Goal: Entertainment & Leisure: Consume media (video, audio)

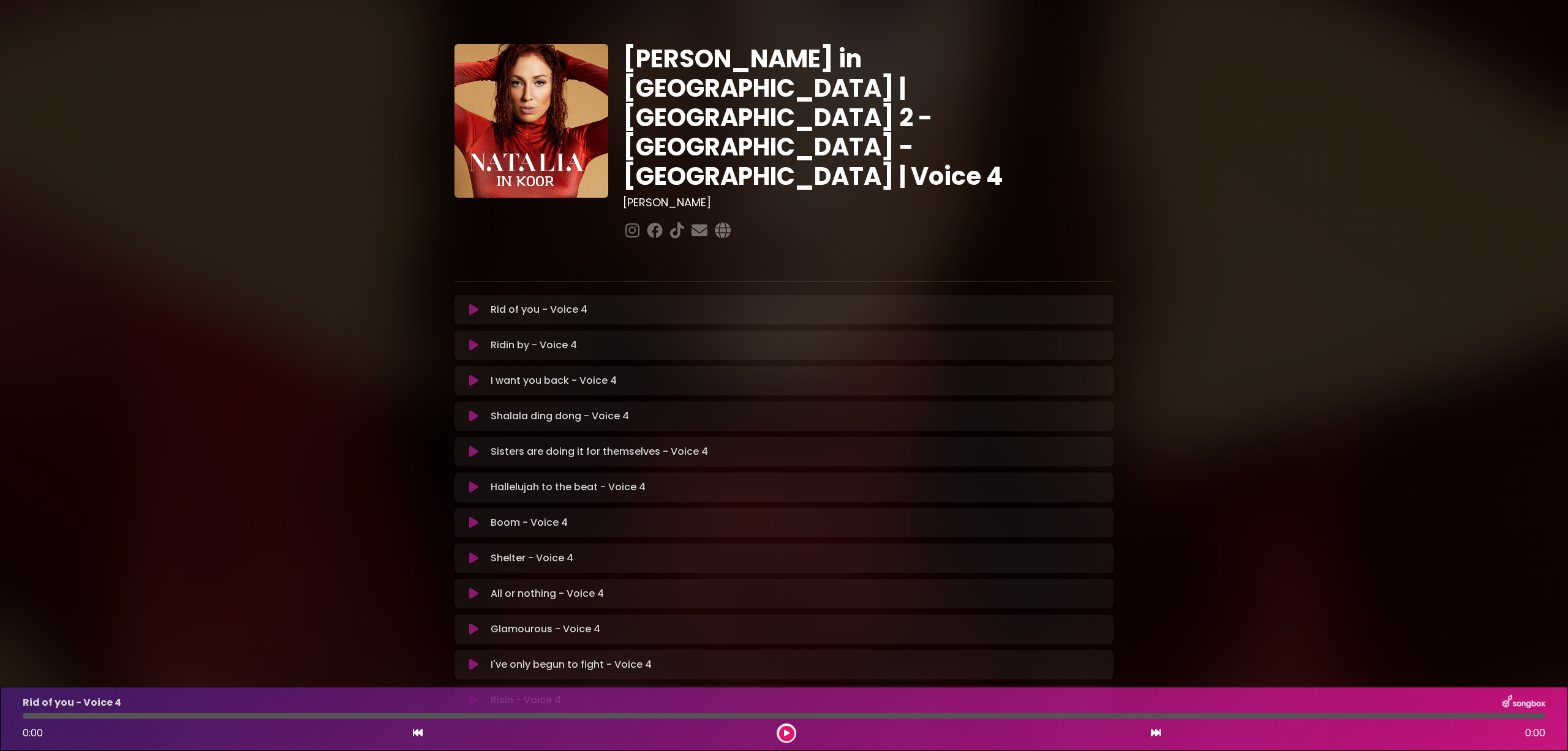
click at [1538, 568] on div "[PERSON_NAME] in [GEOGRAPHIC_DATA] | [GEOGRAPHIC_DATA] 2 - [GEOGRAPHIC_DATA] - …" at bounding box center [784, 376] width 1568 height 721
click at [1435, 636] on div "[PERSON_NAME] in [GEOGRAPHIC_DATA] | [GEOGRAPHIC_DATA] 2 - [GEOGRAPHIC_DATA] - …" at bounding box center [784, 376] width 1568 height 721
click at [473, 694] on icon at bounding box center [473, 700] width 9 height 12
click at [1458, 198] on div "[PERSON_NAME] in [GEOGRAPHIC_DATA] | [GEOGRAPHIC_DATA] 2 - [GEOGRAPHIC_DATA] - …" at bounding box center [784, 376] width 1568 height 724
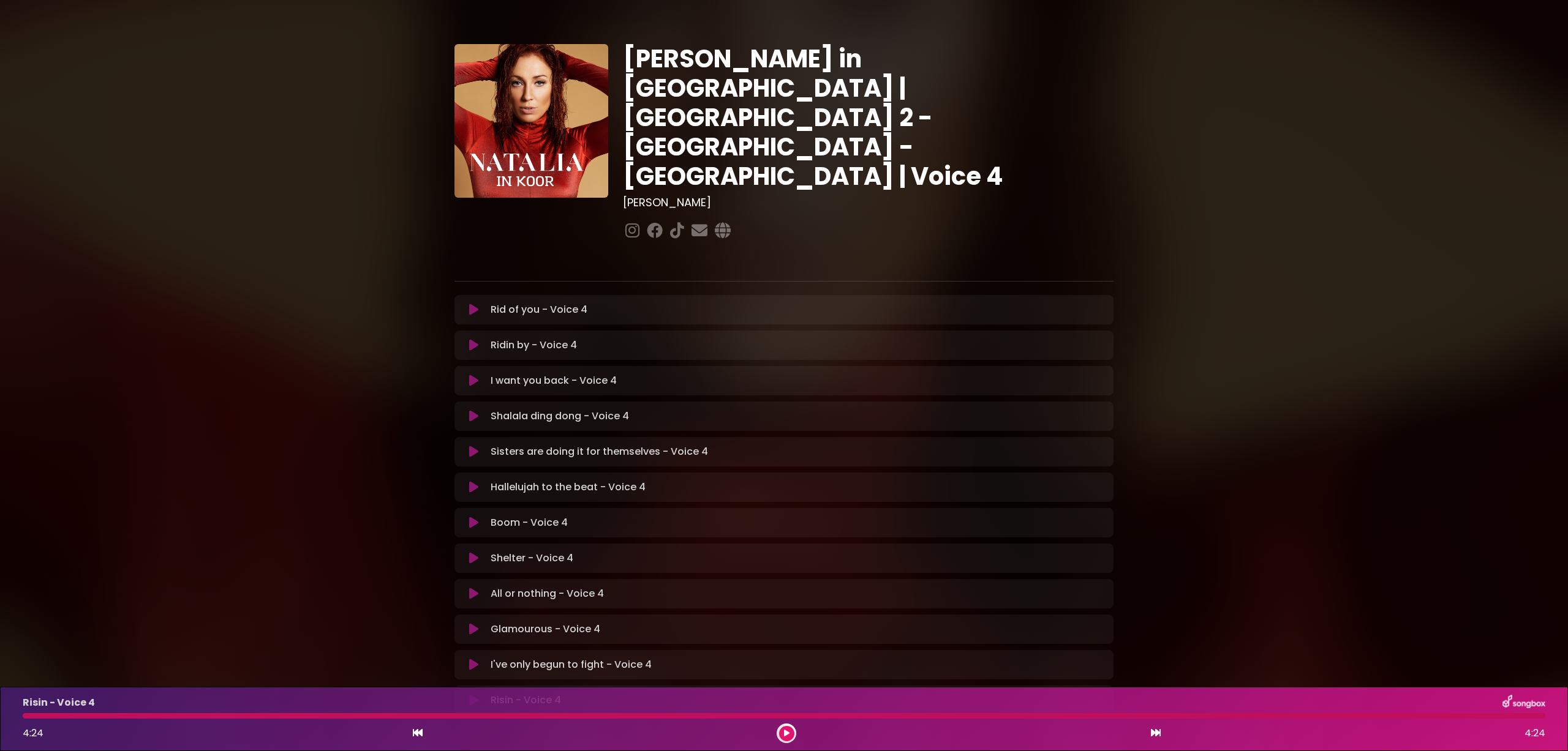
click at [470, 659] on icon at bounding box center [473, 665] width 9 height 12
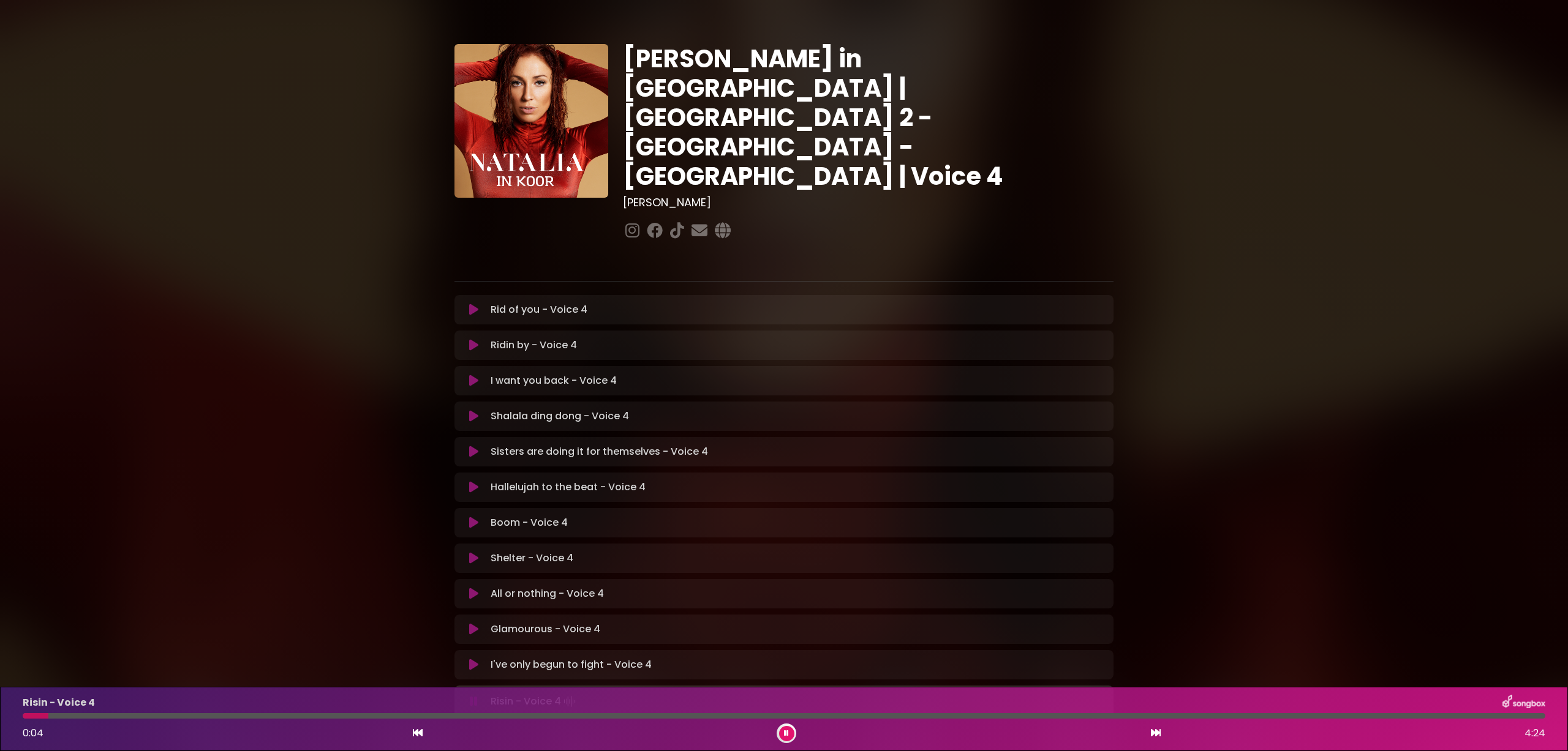
click at [467, 623] on button at bounding box center [473, 629] width 24 height 12
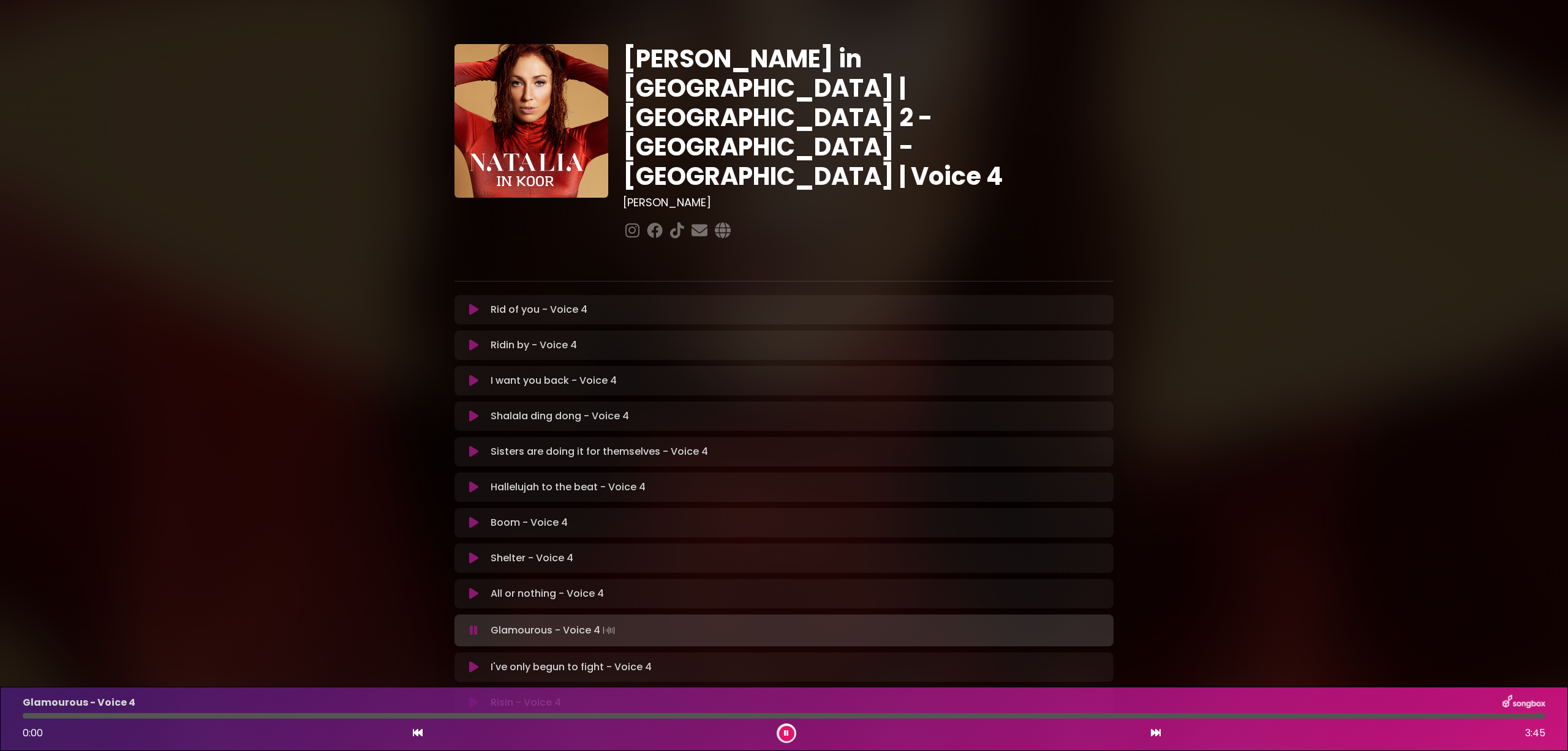
click at [470, 624] on icon at bounding box center [474, 630] width 8 height 12
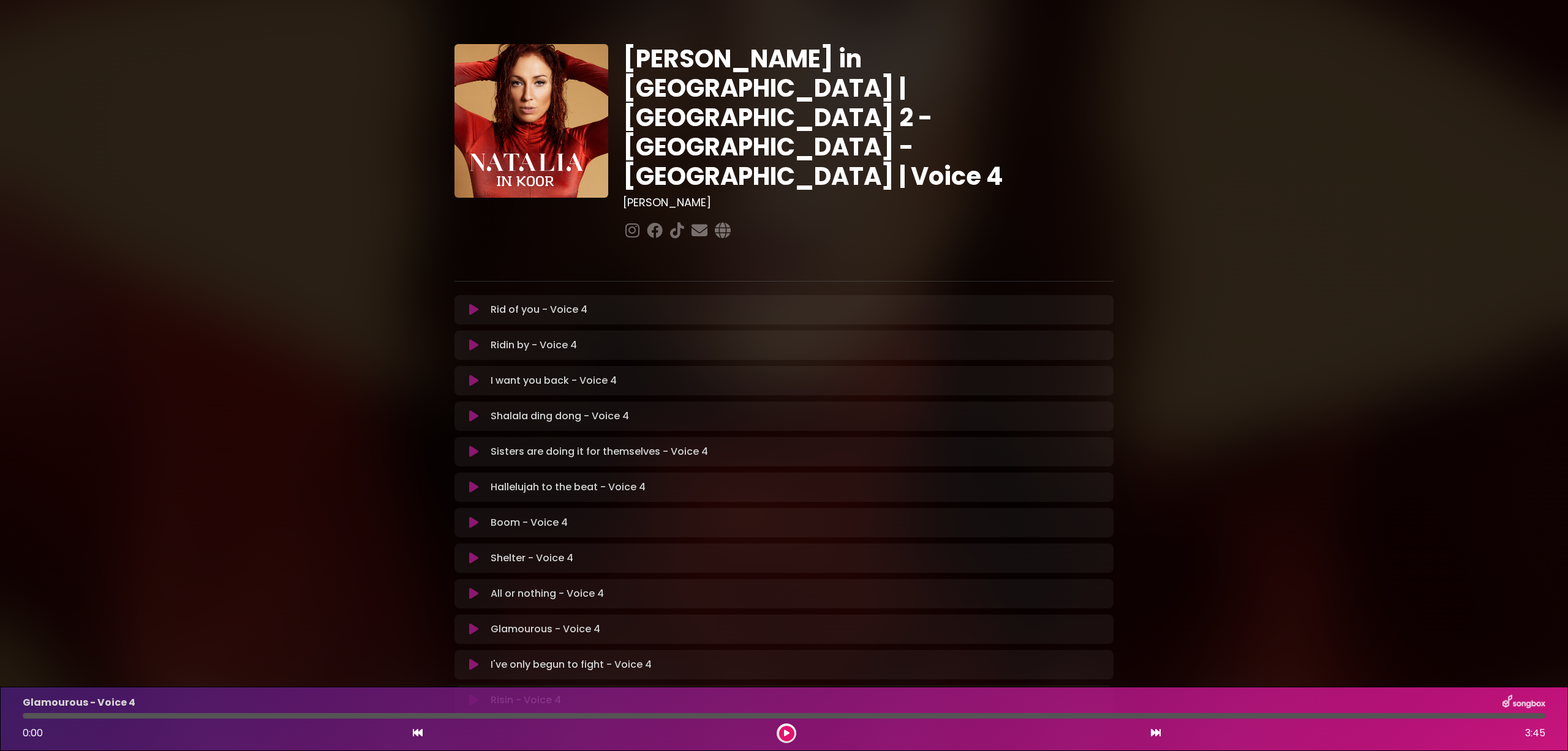
click at [474, 623] on icon at bounding box center [473, 629] width 9 height 12
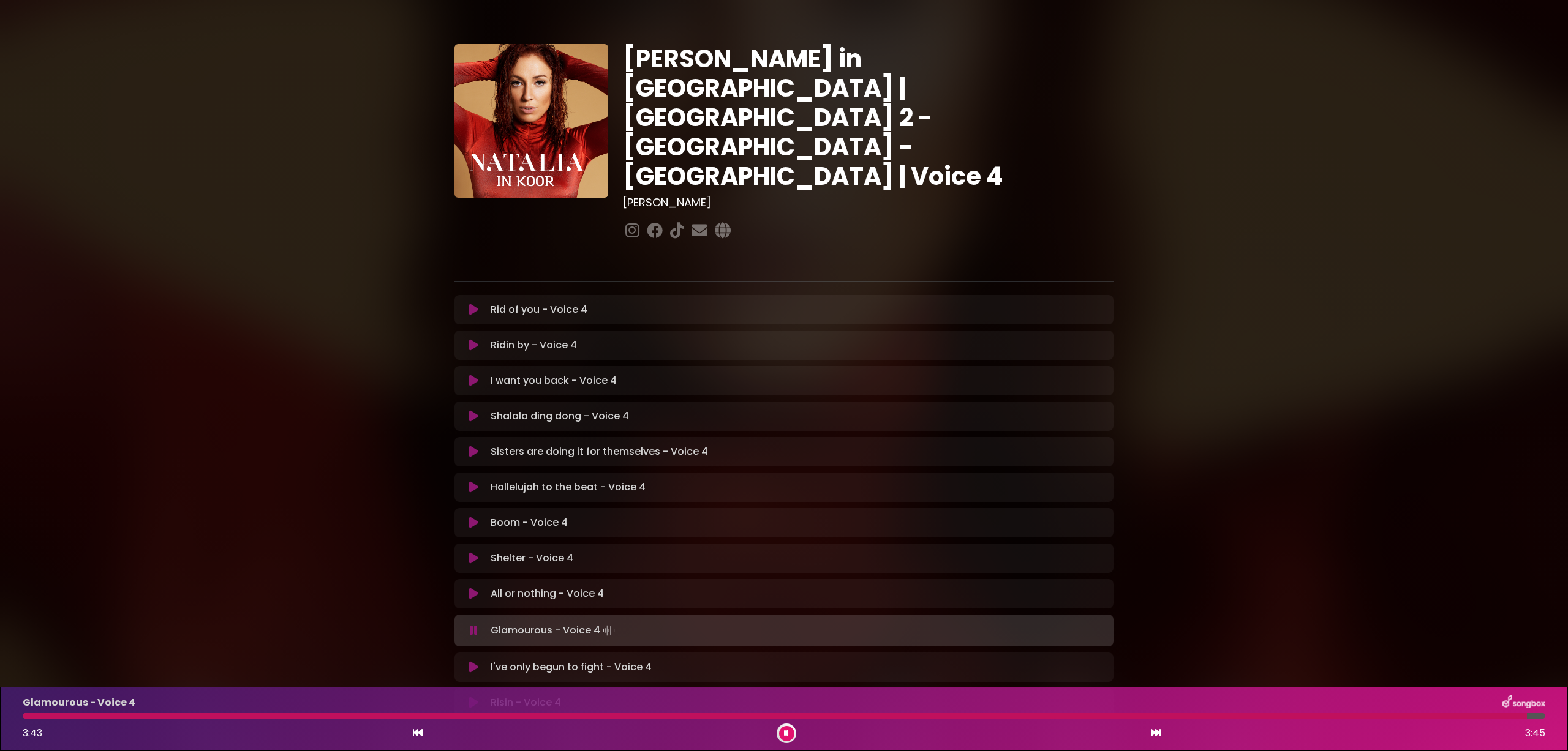
click at [475, 588] on icon at bounding box center [473, 594] width 9 height 12
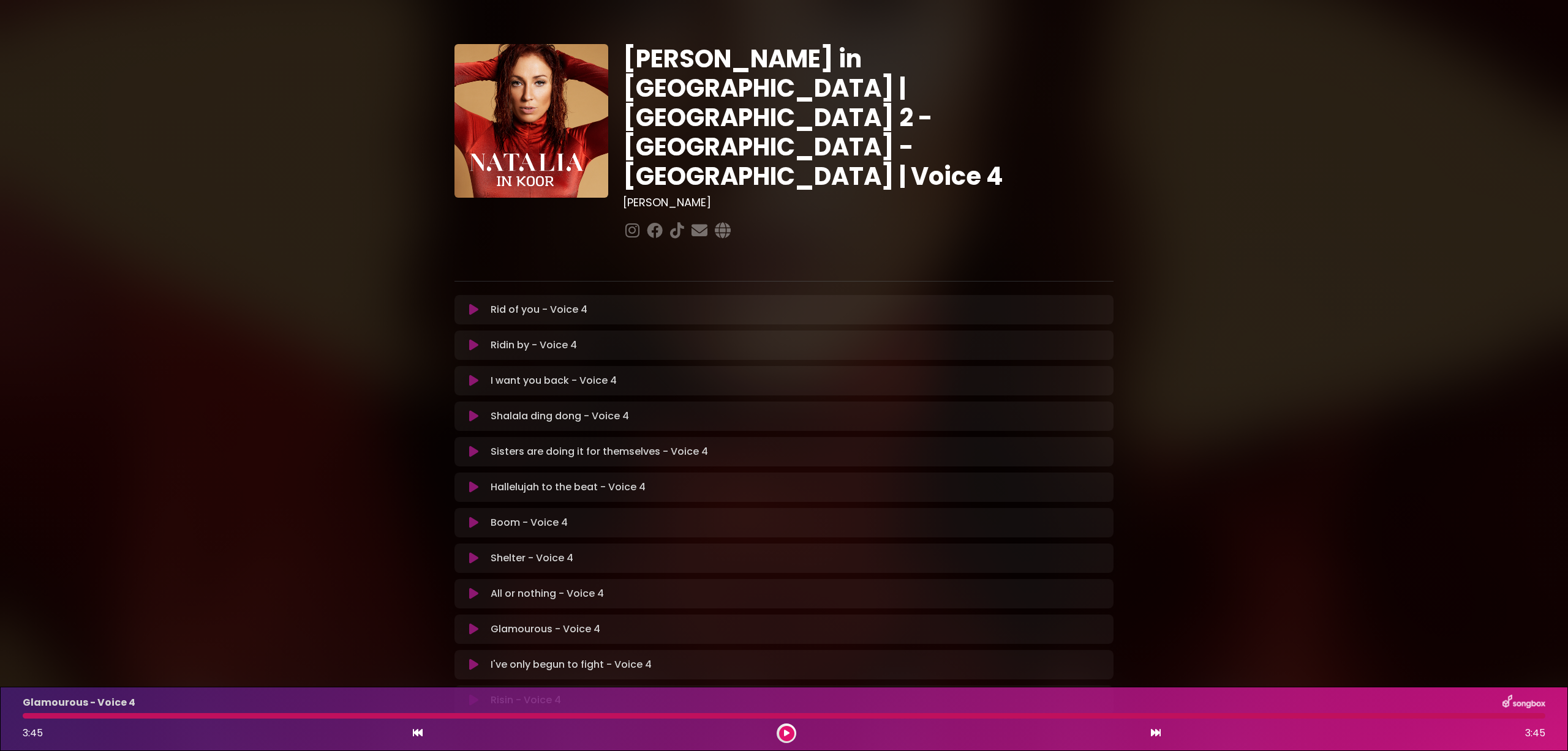
click at [475, 552] on icon at bounding box center [473, 557] width 9 height 12
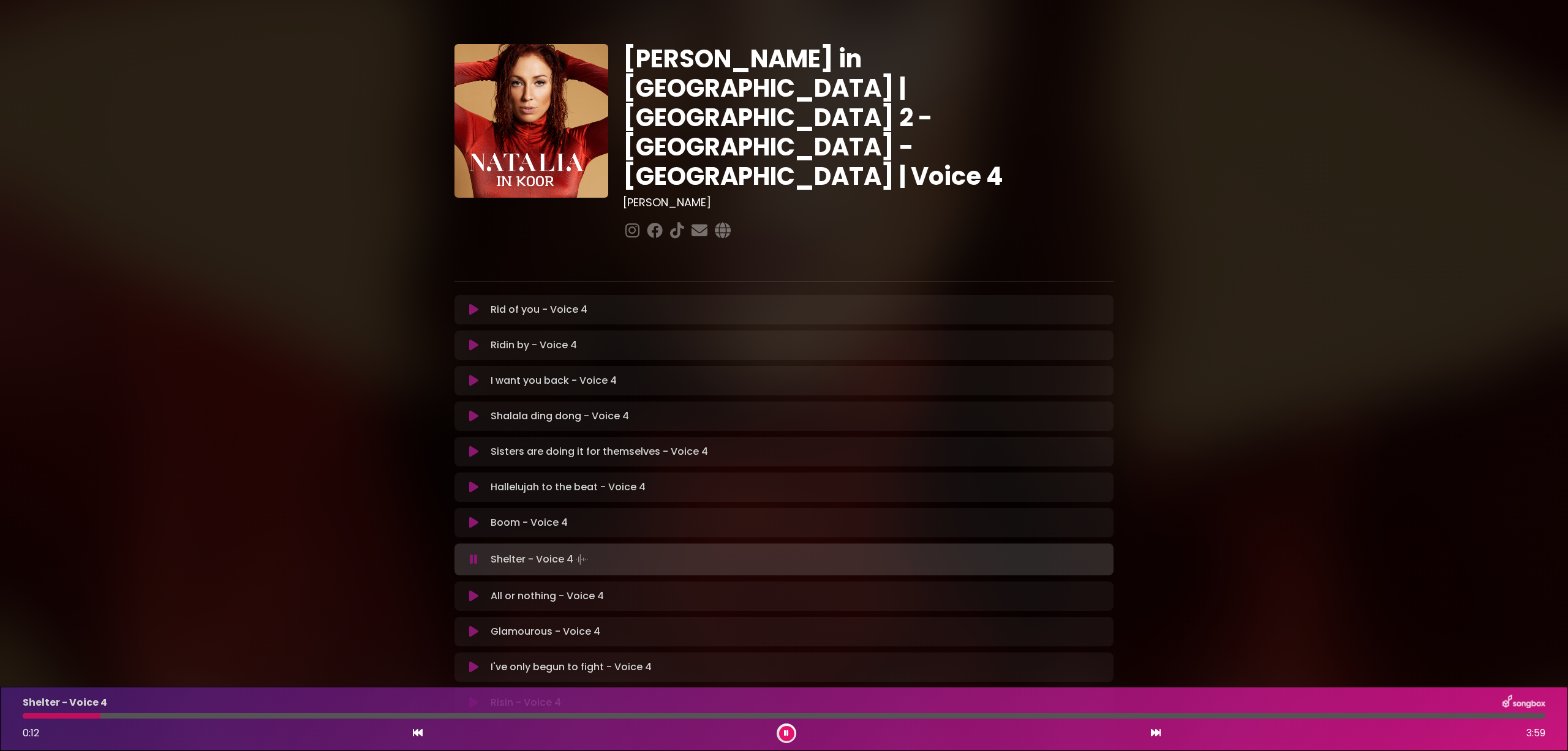
click at [168, 715] on div at bounding box center [784, 716] width 1523 height 6
click at [210, 716] on div at bounding box center [784, 716] width 1523 height 6
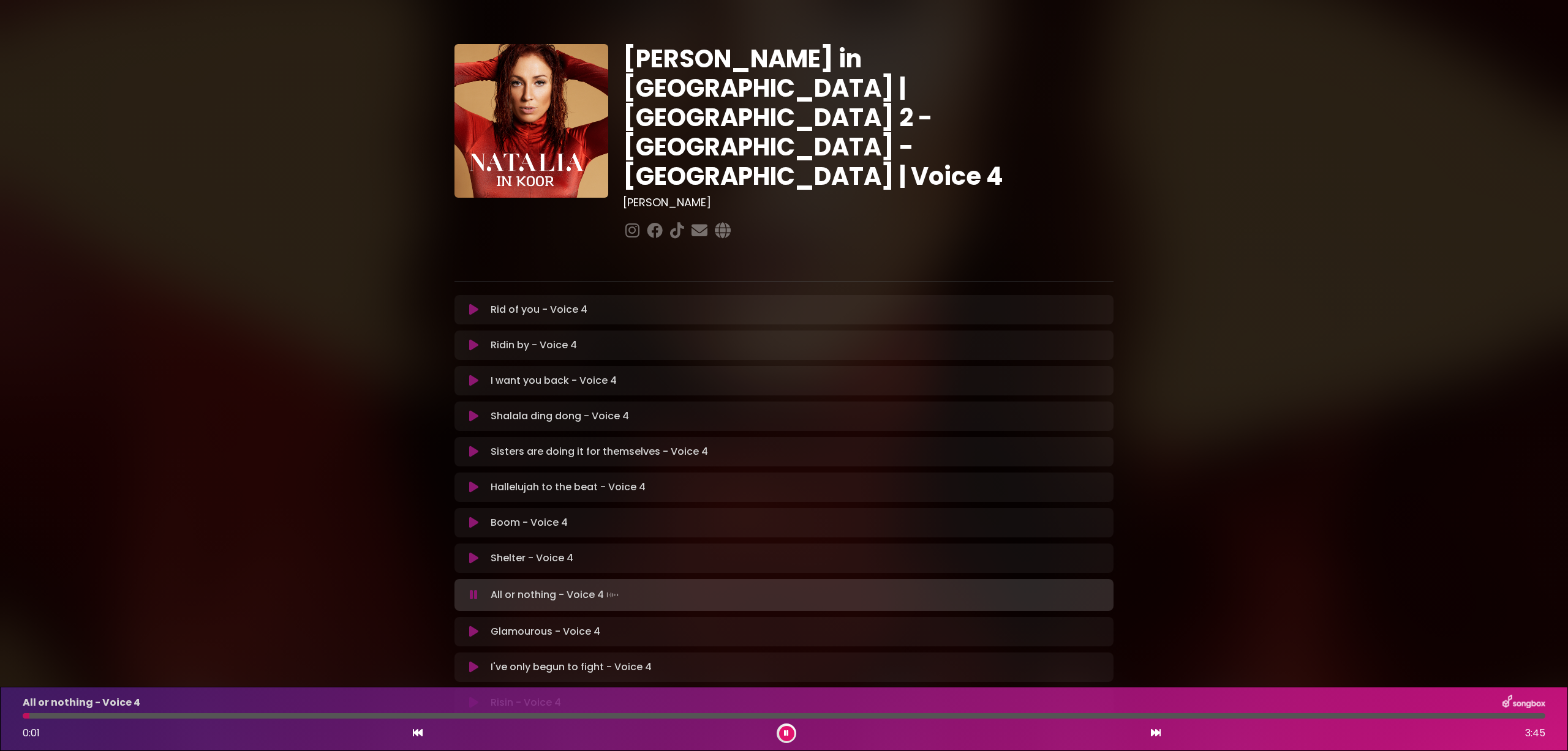
click at [471, 516] on icon at bounding box center [473, 522] width 9 height 12
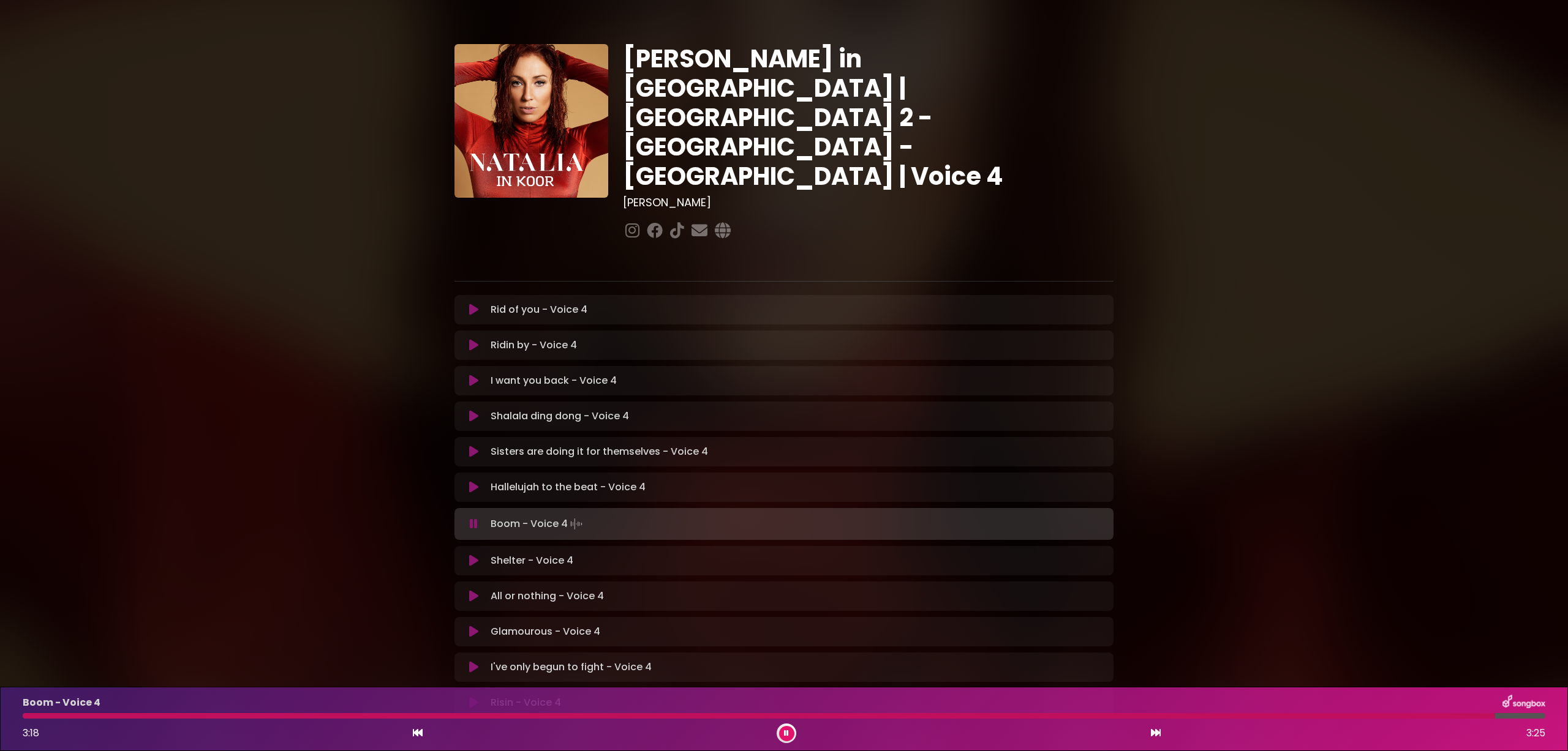
click at [475, 481] on icon at bounding box center [473, 487] width 9 height 12
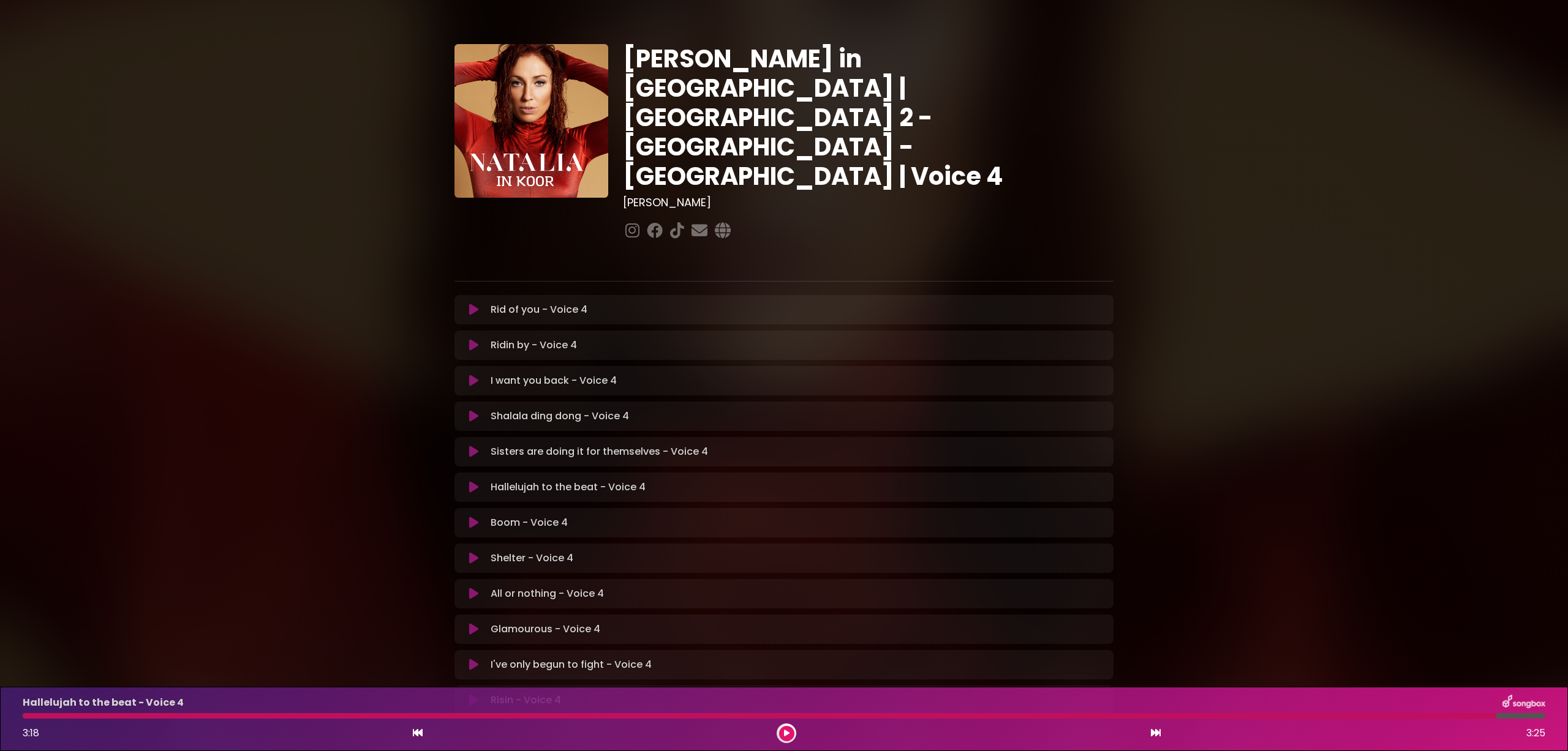
click at [475, 481] on icon at bounding box center [473, 487] width 9 height 12
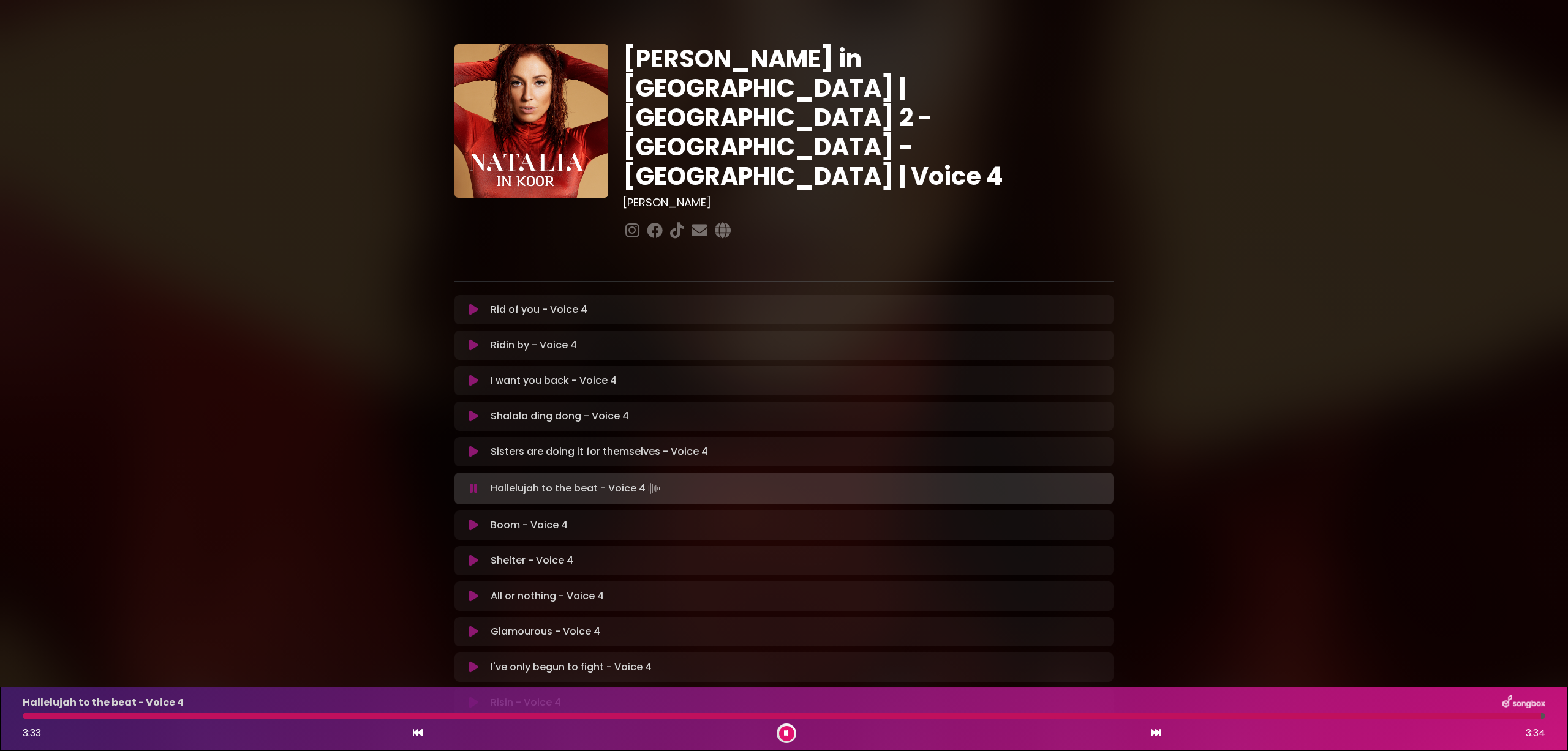
click at [479, 445] on button at bounding box center [473, 451] width 24 height 12
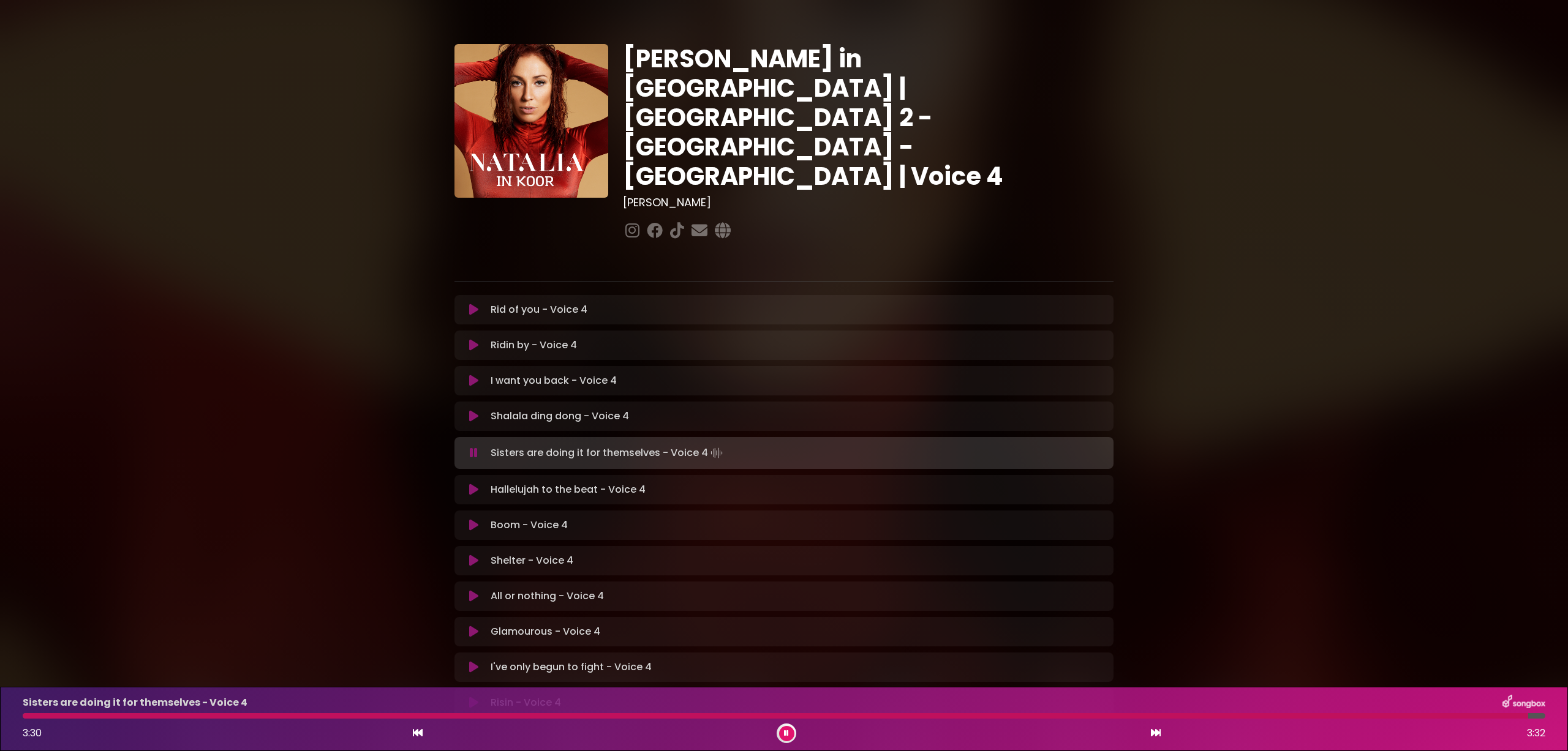
click at [474, 410] on icon at bounding box center [473, 416] width 9 height 12
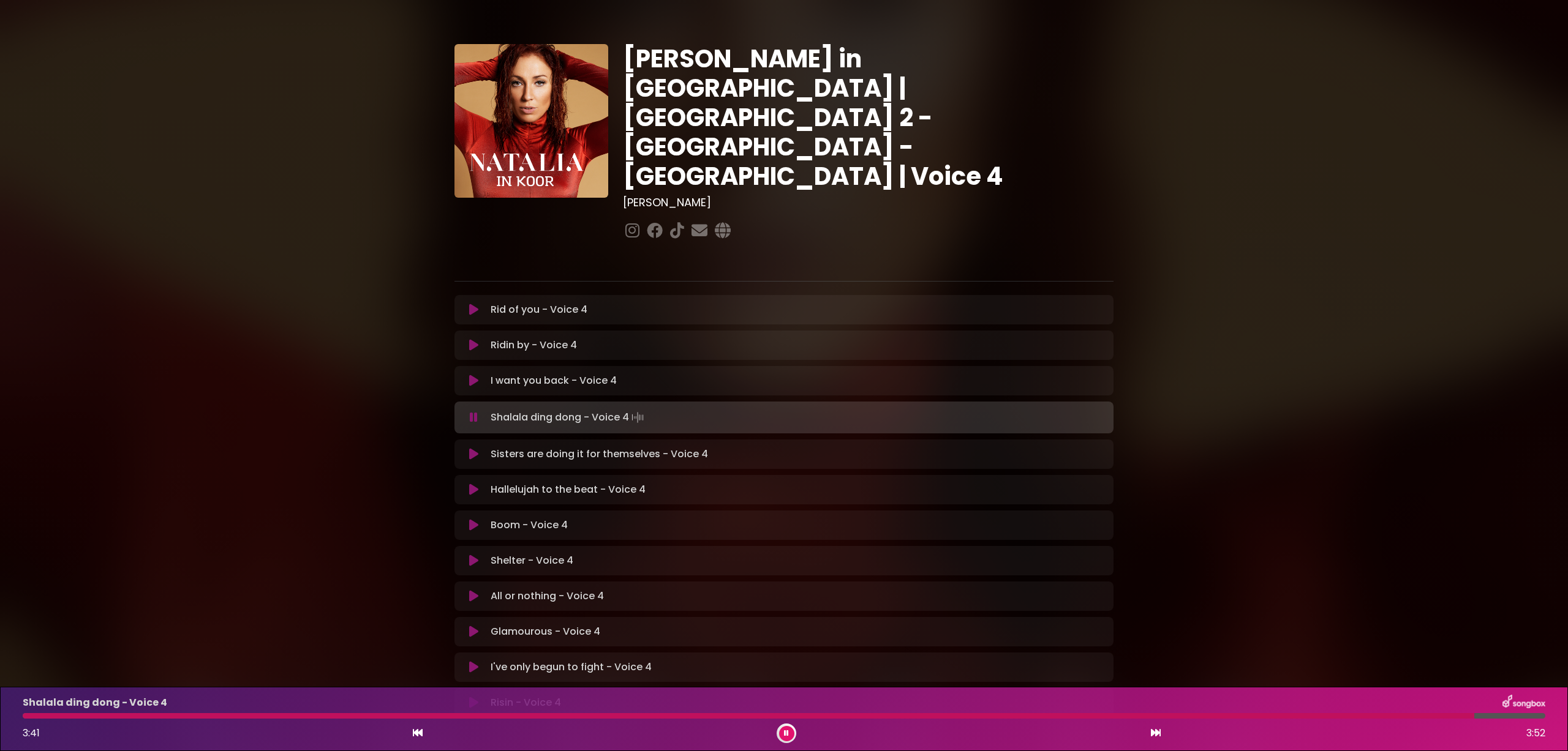
click at [472, 375] on icon at bounding box center [473, 380] width 9 height 12
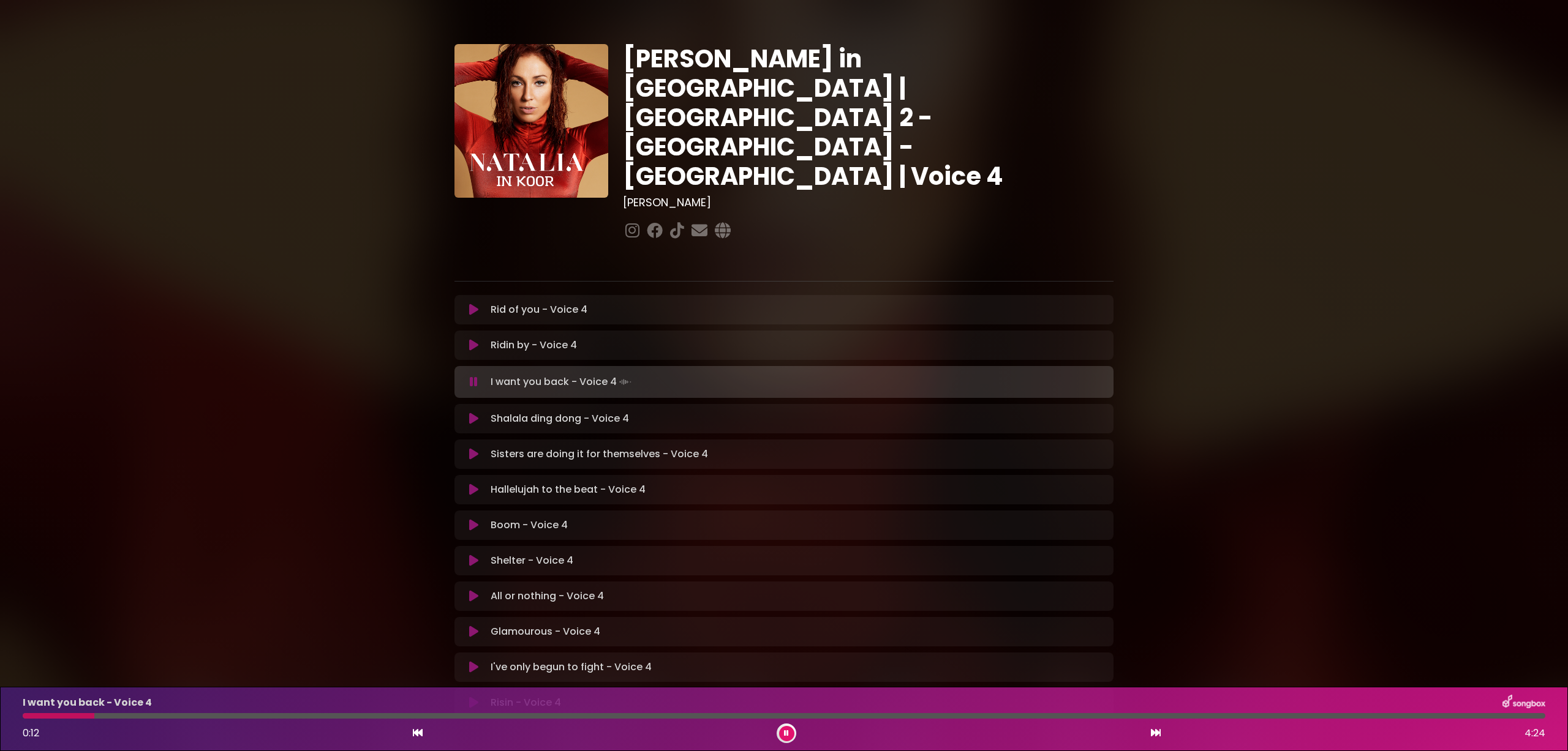
click at [166, 714] on div at bounding box center [784, 716] width 1523 height 6
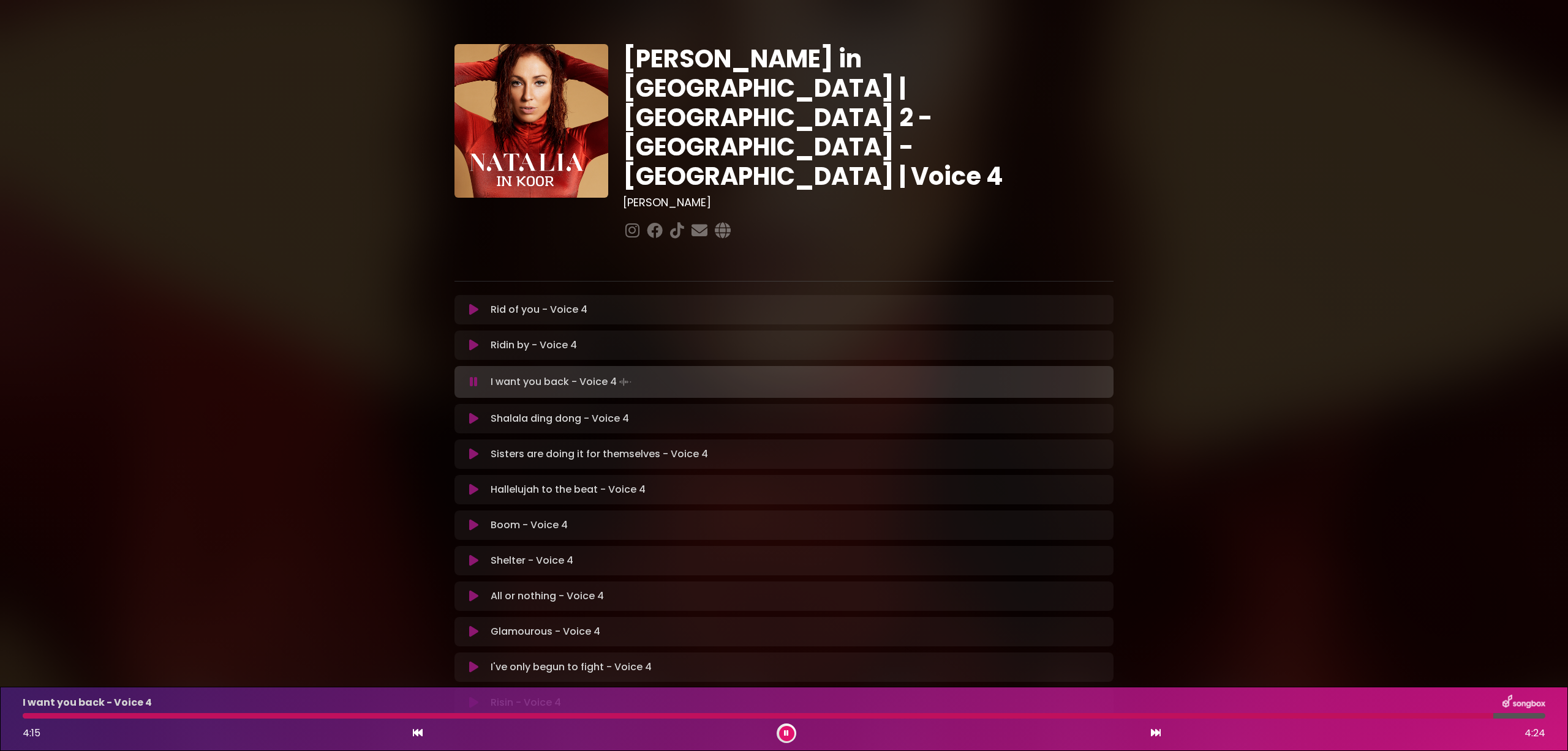
click at [476, 339] on icon at bounding box center [473, 345] width 9 height 12
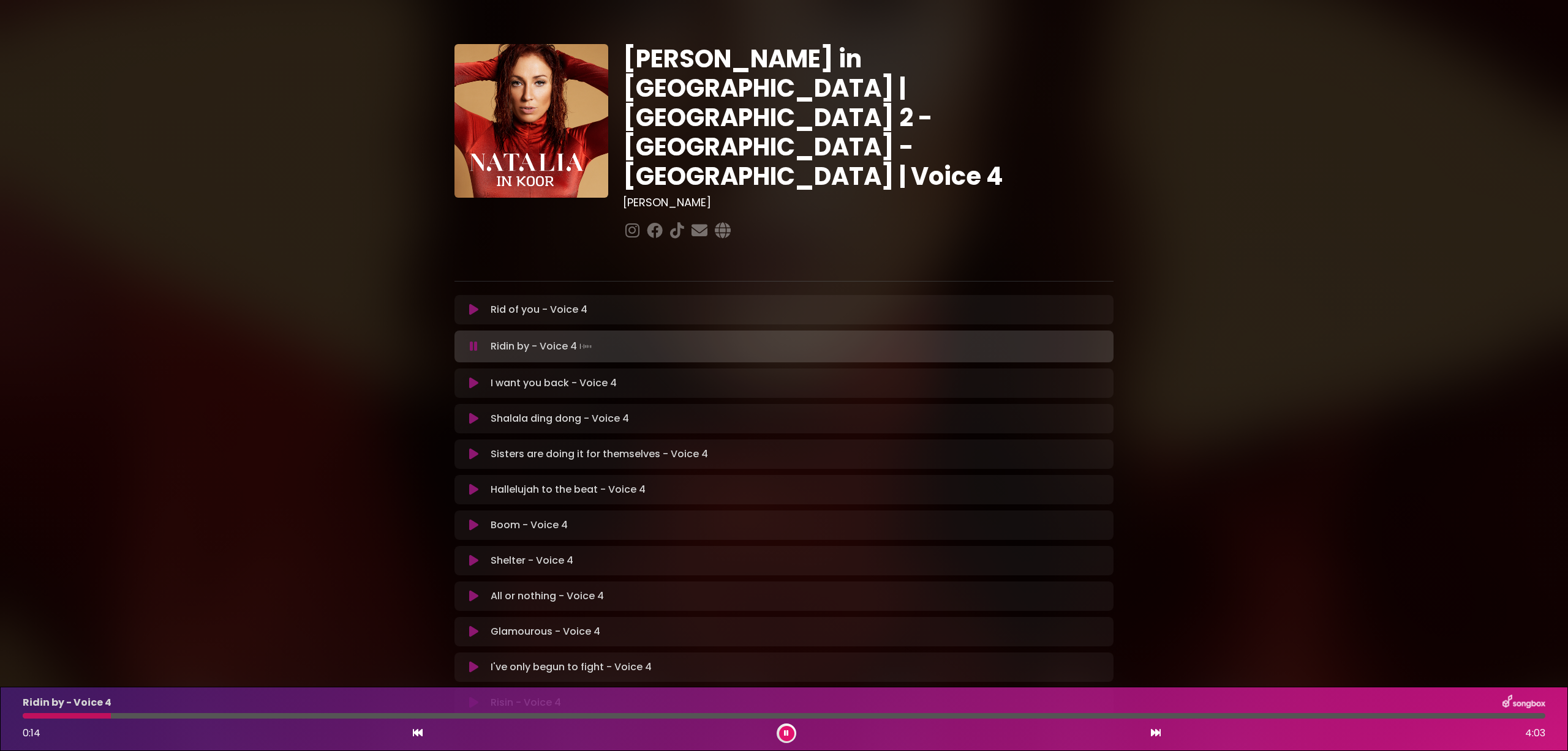
click at [213, 717] on div at bounding box center [784, 716] width 1523 height 6
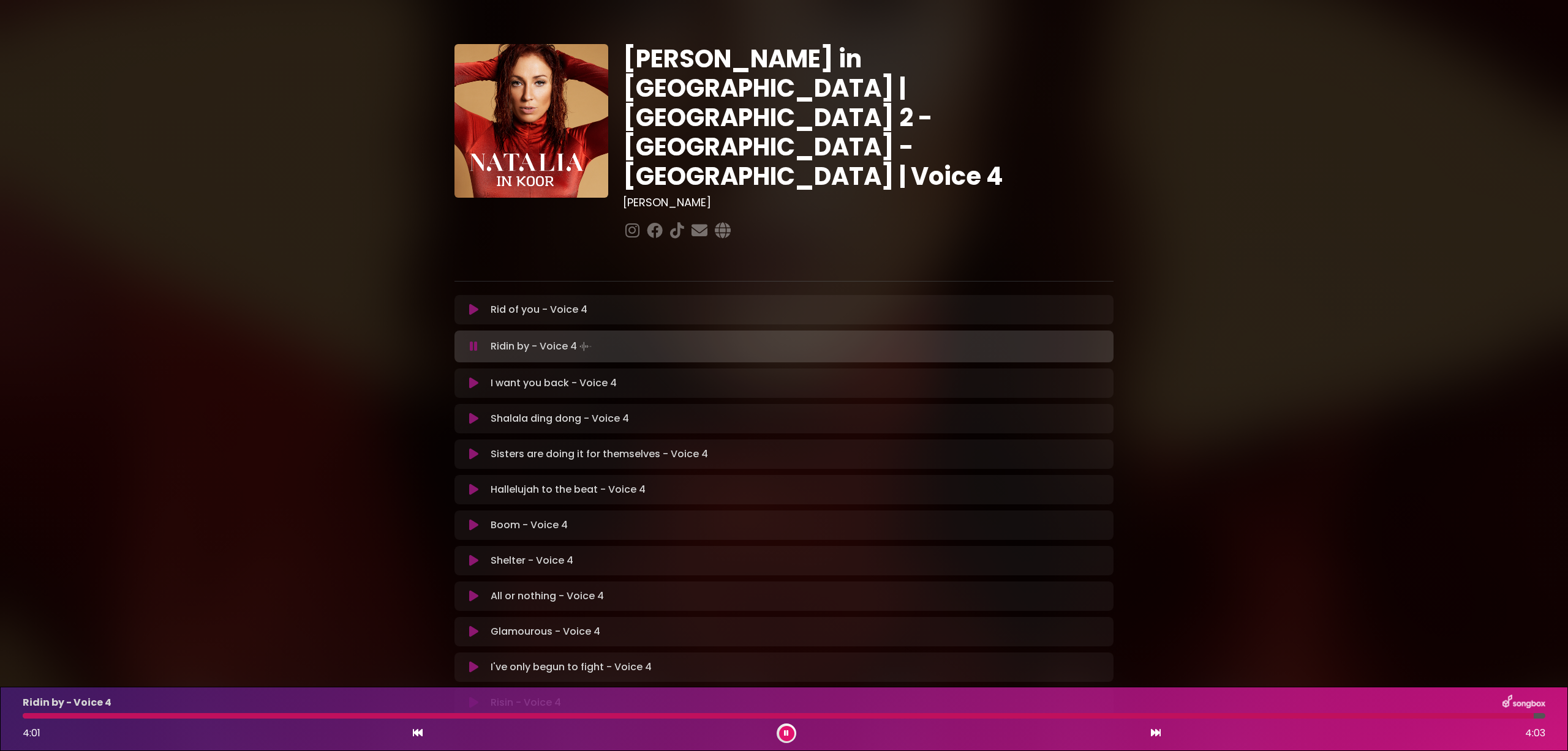
click at [472, 304] on icon at bounding box center [473, 310] width 9 height 12
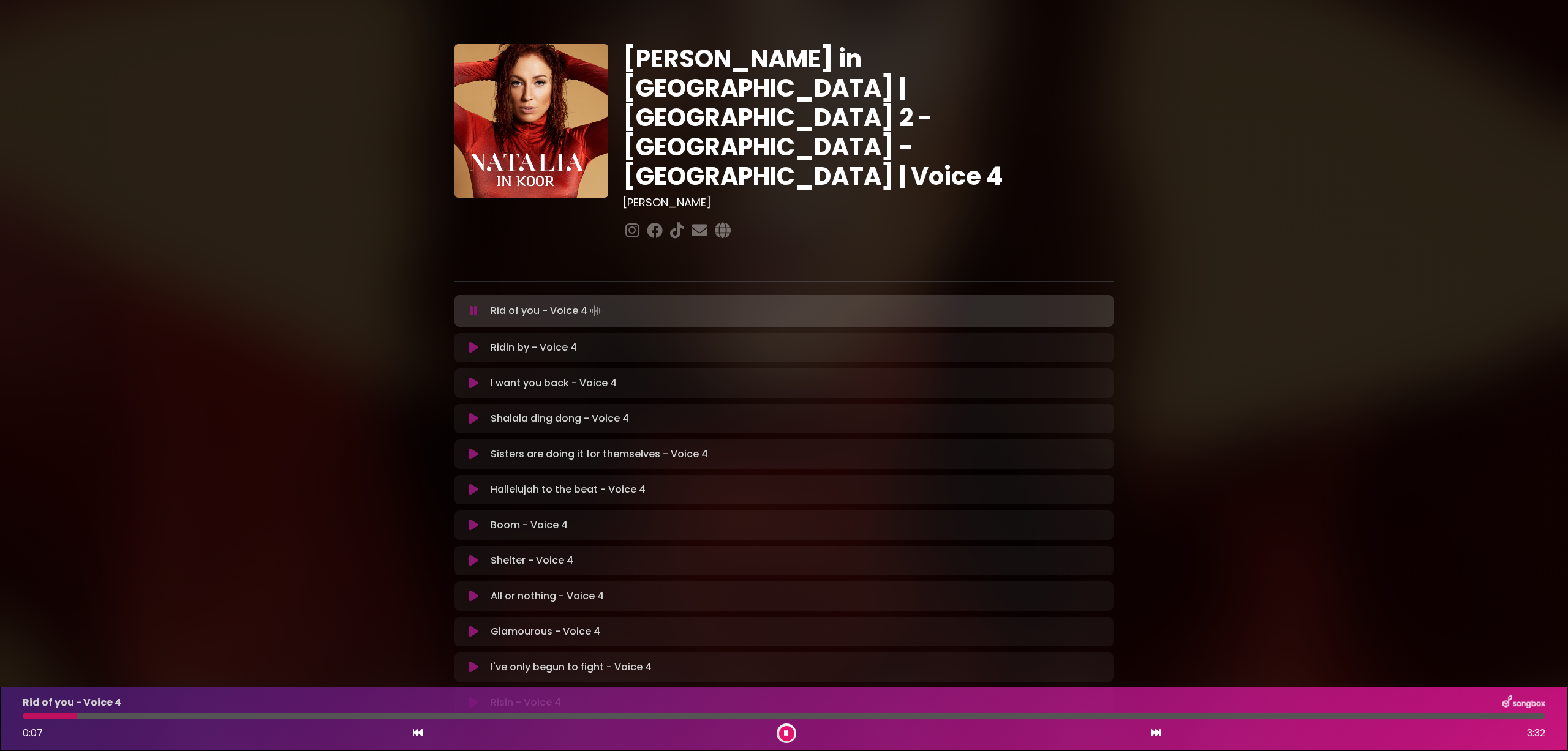
click at [130, 717] on div at bounding box center [784, 716] width 1523 height 6
click at [246, 719] on div "Rid of you - Voice 4 0:22 3:32" at bounding box center [784, 719] width 1538 height 49
click at [247, 716] on div at bounding box center [784, 716] width 1523 height 6
click at [335, 716] on div at bounding box center [784, 716] width 1523 height 6
click at [464, 716] on div at bounding box center [784, 716] width 1523 height 6
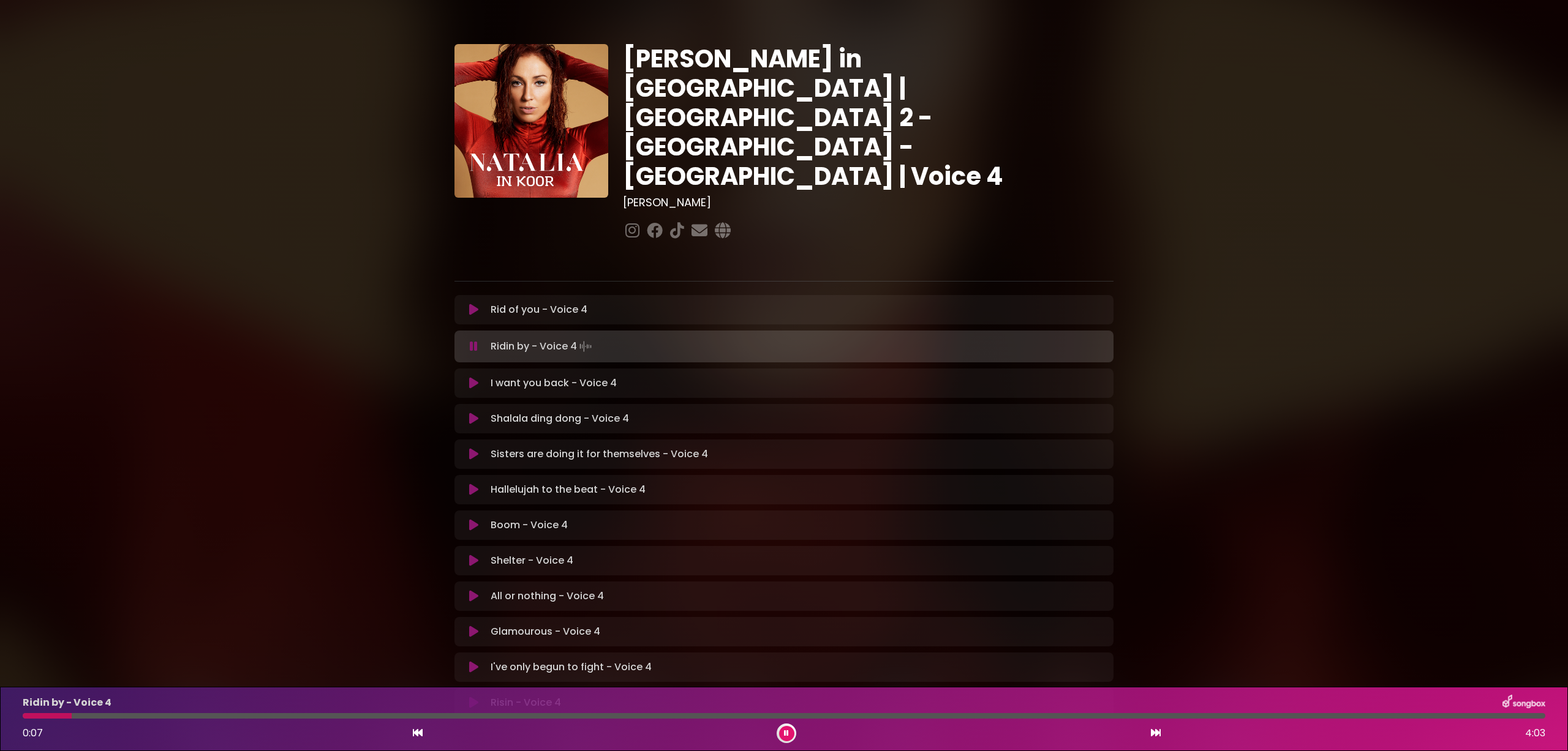
click at [77, 83] on div "[PERSON_NAME] in [GEOGRAPHIC_DATA] | [GEOGRAPHIC_DATA] 2 - [GEOGRAPHIC_DATA] - …" at bounding box center [784, 376] width 1568 height 724
